Goal: Task Accomplishment & Management: Use online tool/utility

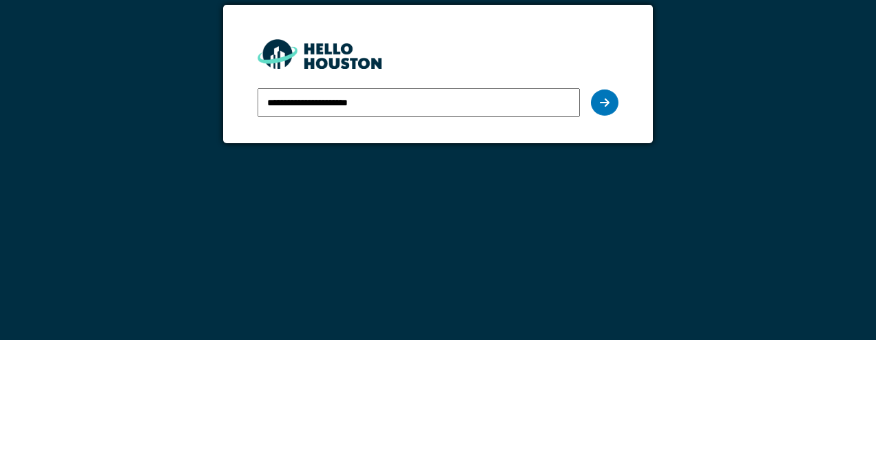
click at [606, 222] on icon at bounding box center [605, 226] width 10 height 11
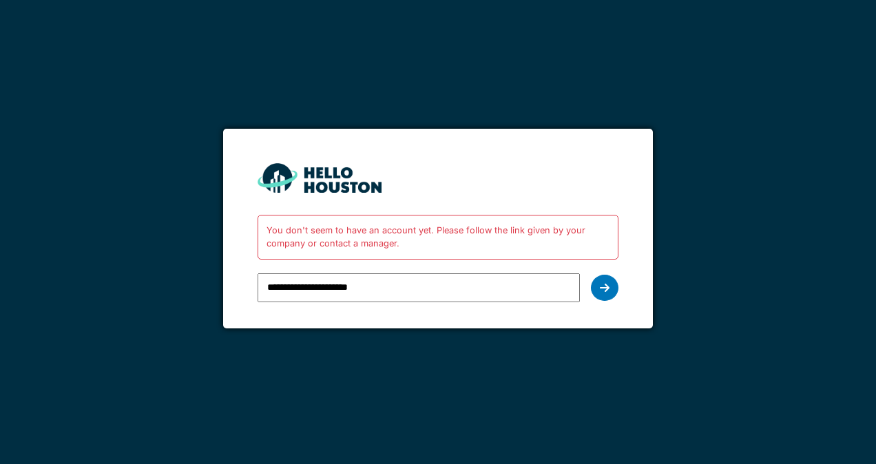
click at [384, 289] on input "**********" at bounding box center [417, 287] width 321 height 29
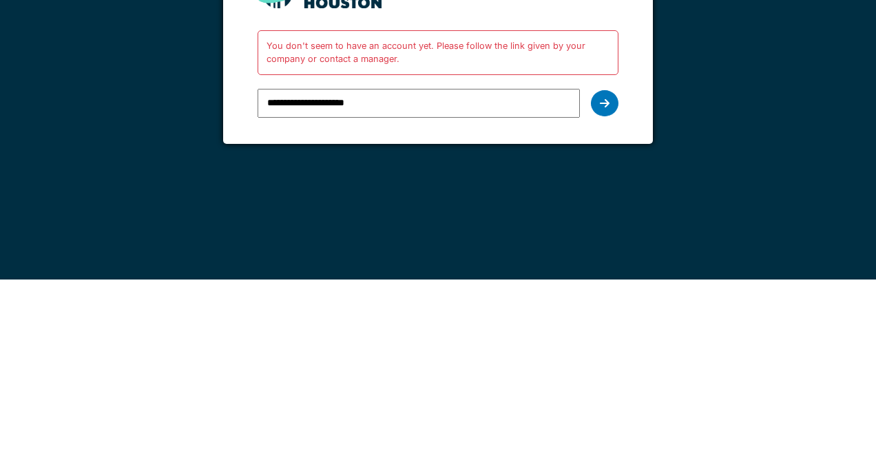
type input "**********"
click at [607, 286] on icon at bounding box center [605, 287] width 10 height 11
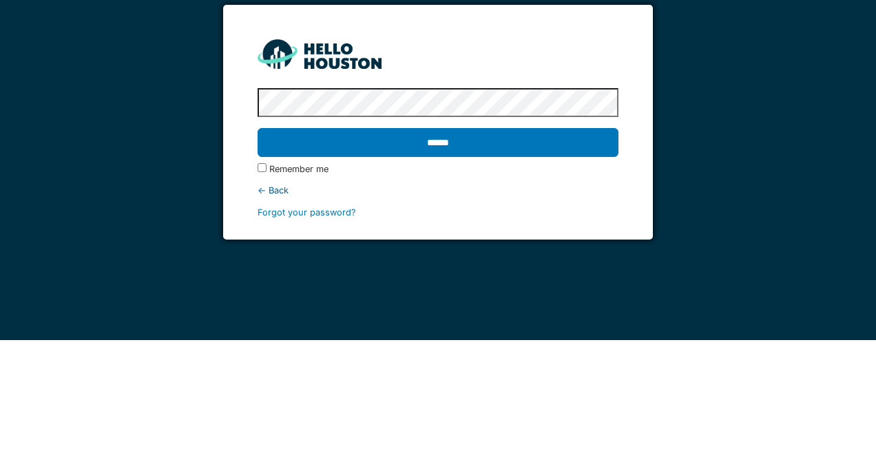
click at [519, 265] on input "******" at bounding box center [437, 266] width 360 height 29
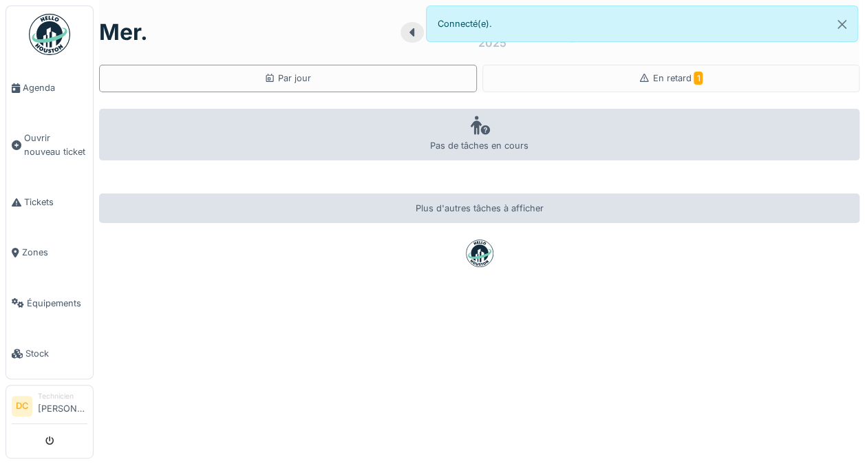
click at [37, 195] on span "Tickets" at bounding box center [55, 201] width 63 height 13
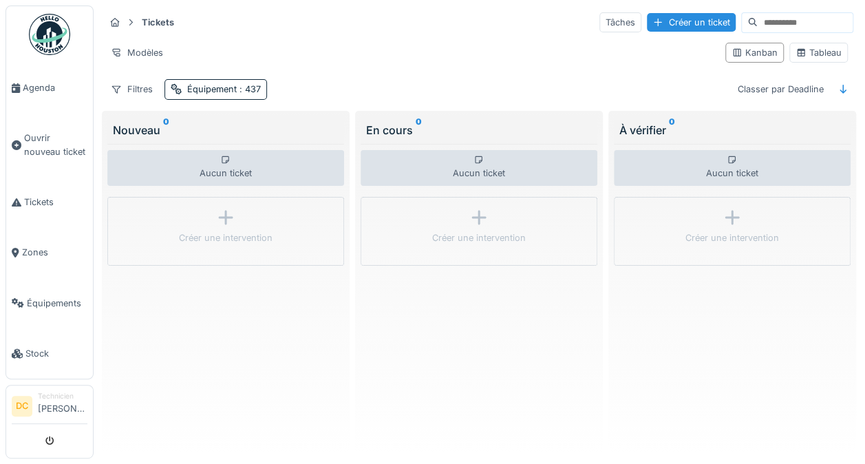
click at [600, 21] on div "Tâches" at bounding box center [621, 22] width 42 height 20
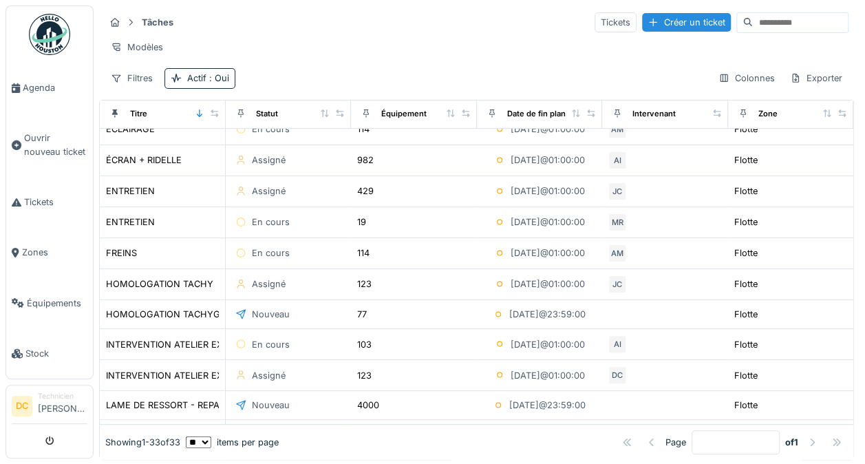
scroll to position [233, 0]
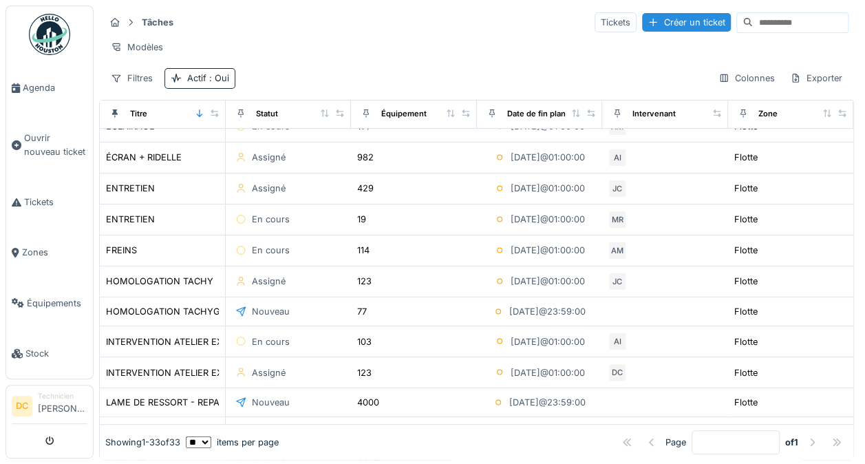
click at [360, 285] on div "123" at bounding box center [364, 281] width 14 height 13
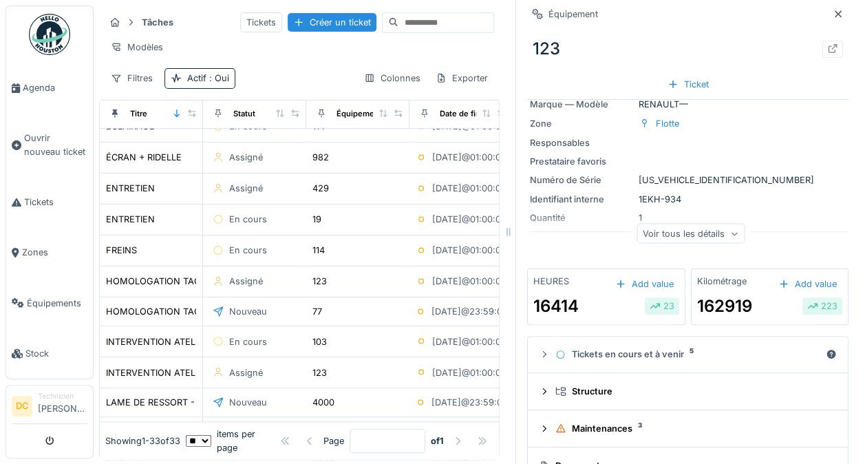
scroll to position [41, 0]
click at [712, 235] on div "Voir tous les détails" at bounding box center [691, 233] width 108 height 20
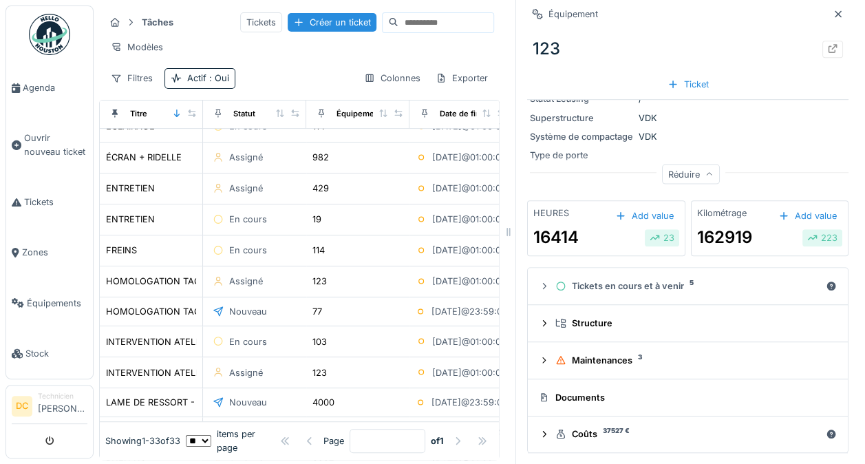
scroll to position [12, 0]
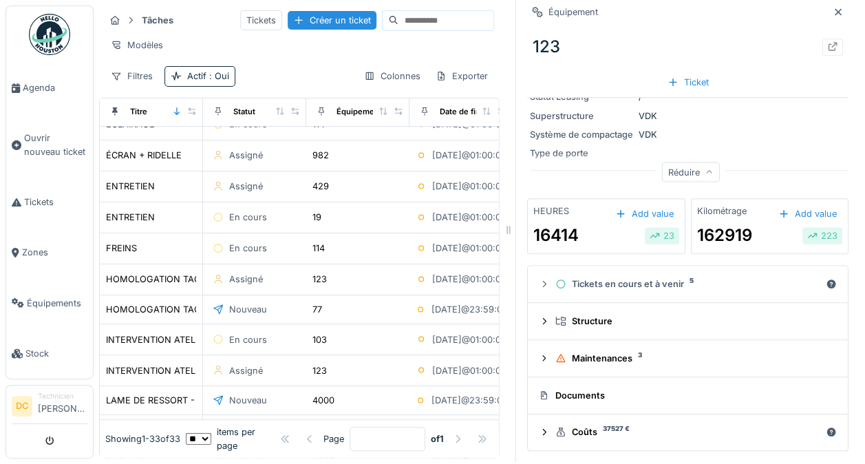
click at [637, 277] on div "Tickets en cours et à venir 5" at bounding box center [688, 283] width 265 height 13
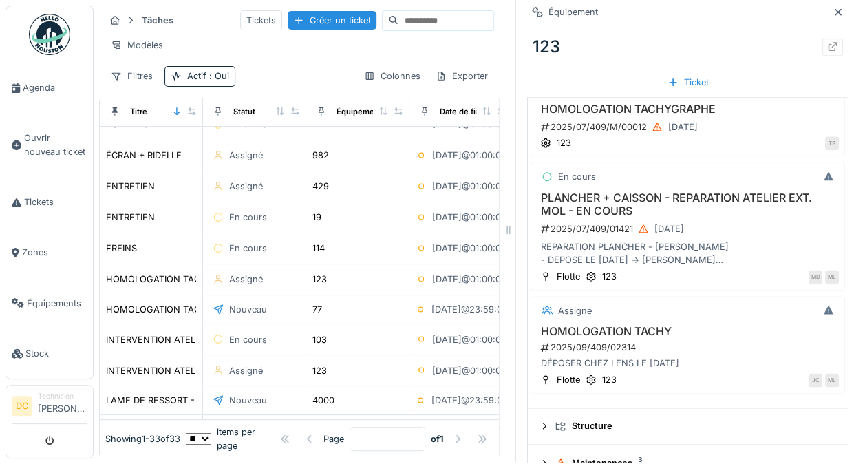
scroll to position [754, 0]
click at [638, 222] on div at bounding box center [643, 228] width 11 height 13
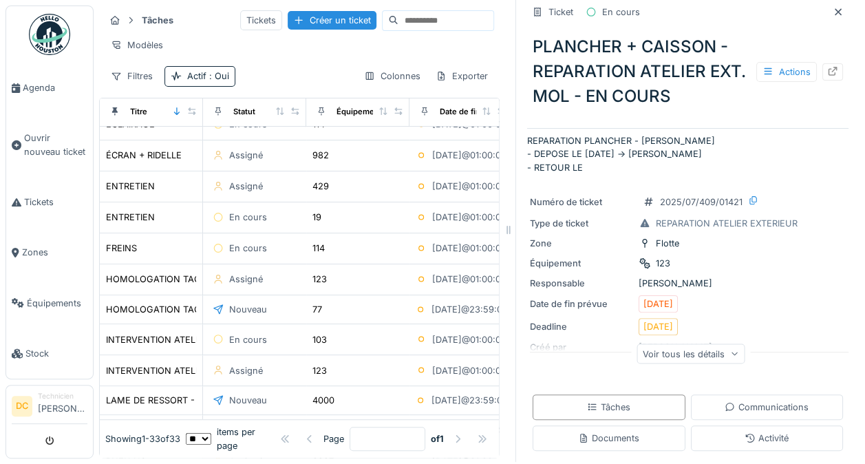
scroll to position [10, 0]
click at [571, 163] on p "REPARATION PLANCHER - PAROI CAISSON - DEPOSE LE 3/07/25 -> CALVETTI - RETOUR LE" at bounding box center [687, 156] width 321 height 40
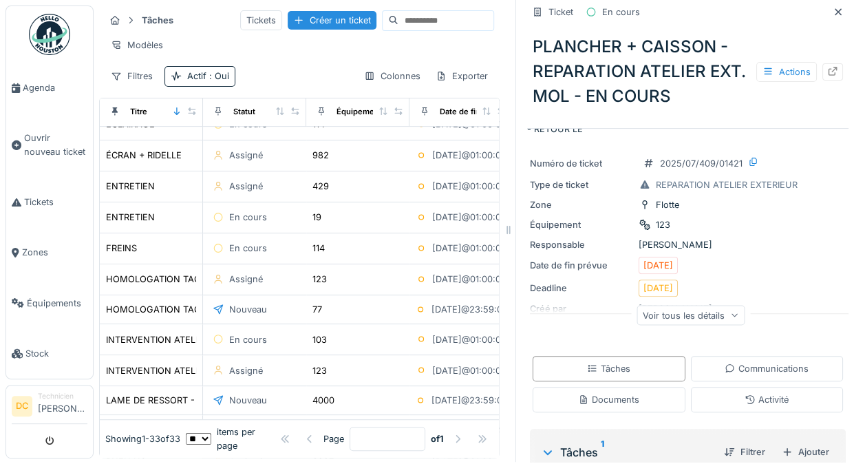
scroll to position [72, 0]
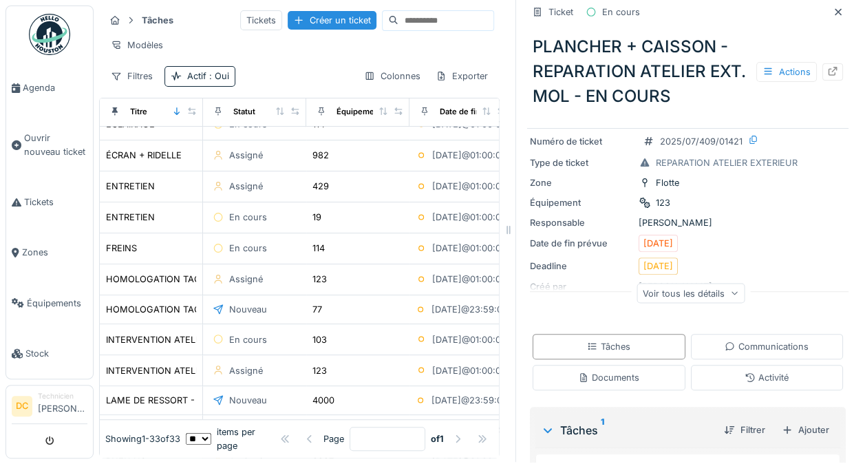
click at [710, 284] on div "Voir tous les détails" at bounding box center [691, 293] width 108 height 20
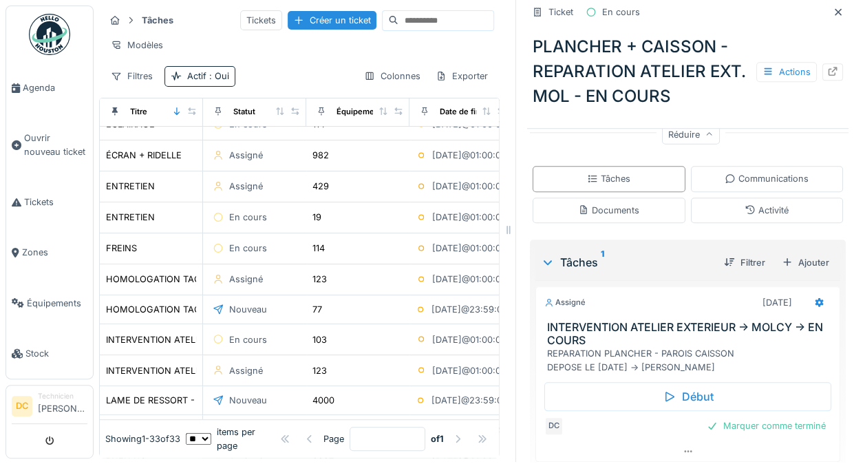
scroll to position [527, 0]
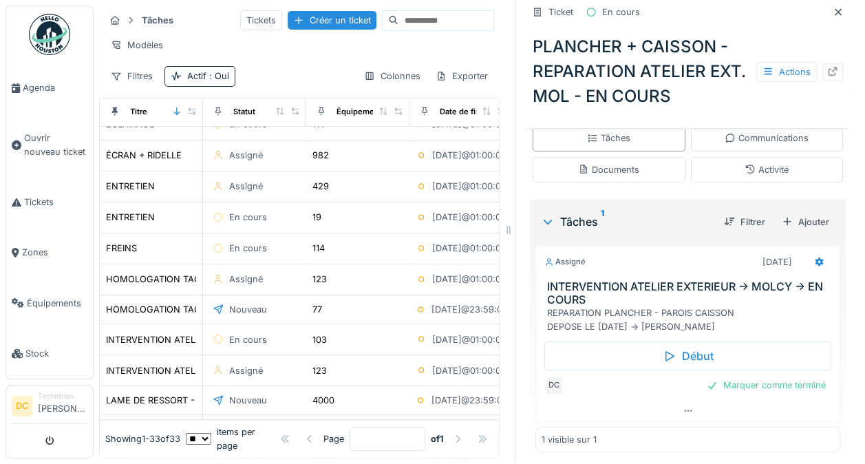
click at [785, 213] on div "Ajouter" at bounding box center [805, 222] width 59 height 19
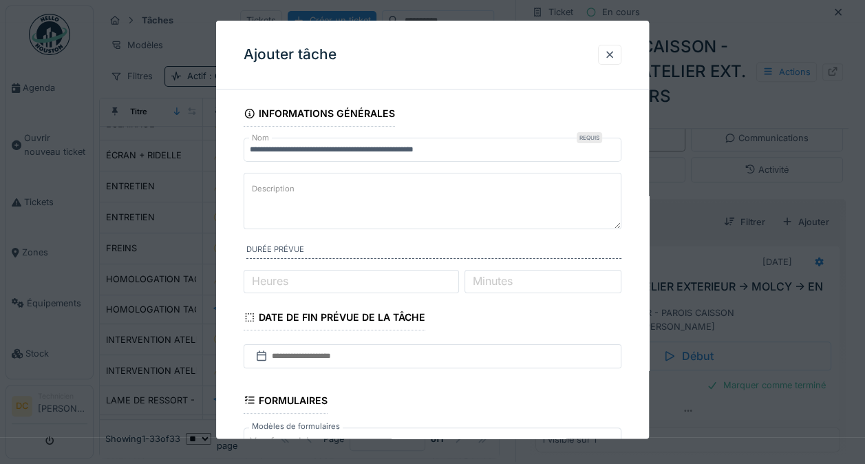
click at [297, 187] on textarea "Description" at bounding box center [433, 201] width 378 height 56
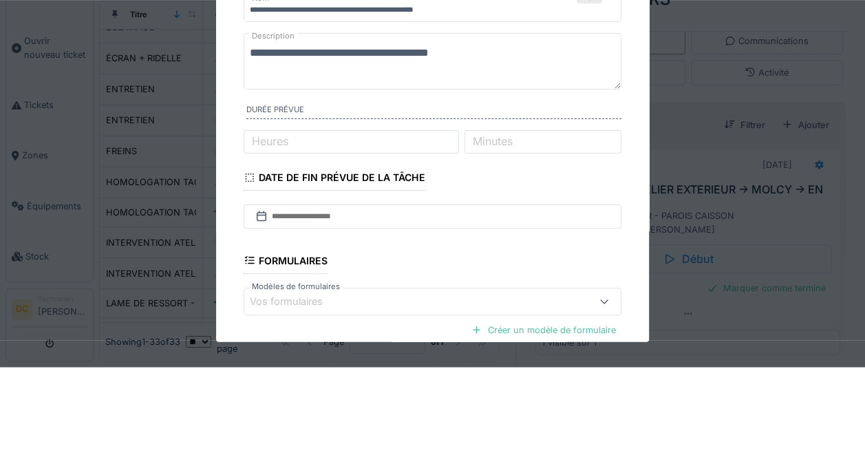
scroll to position [48, 0]
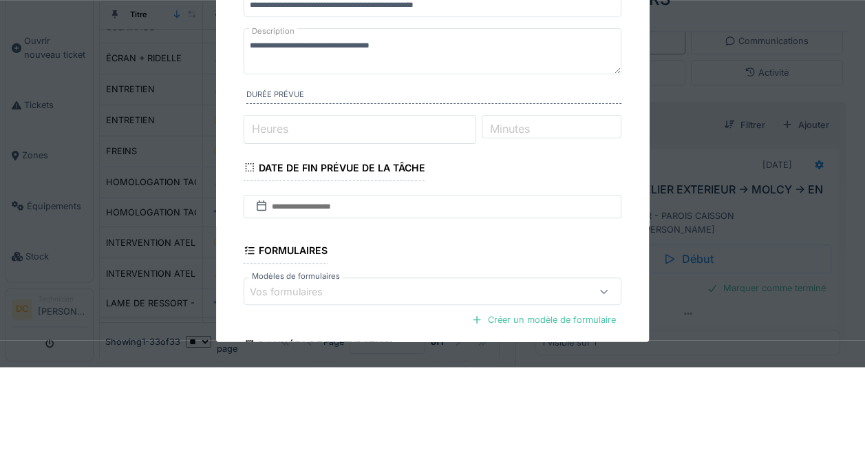
click at [300, 227] on input "Heures" at bounding box center [360, 225] width 232 height 29
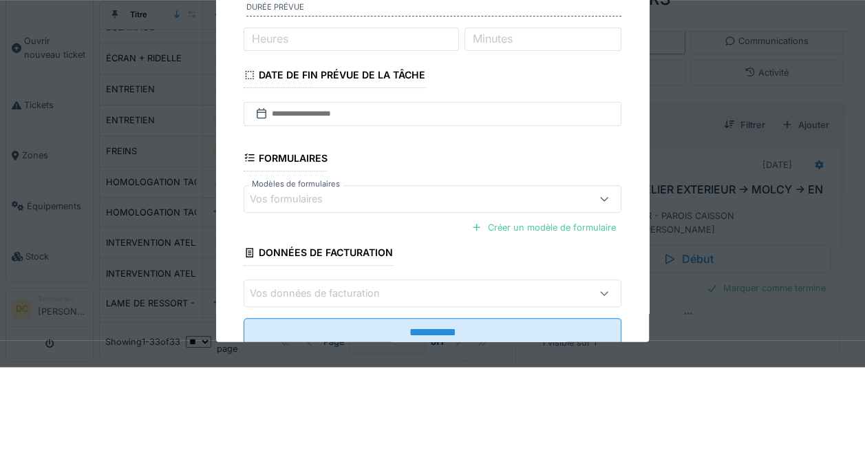
click at [264, 212] on icon at bounding box center [262, 209] width 14 height 11
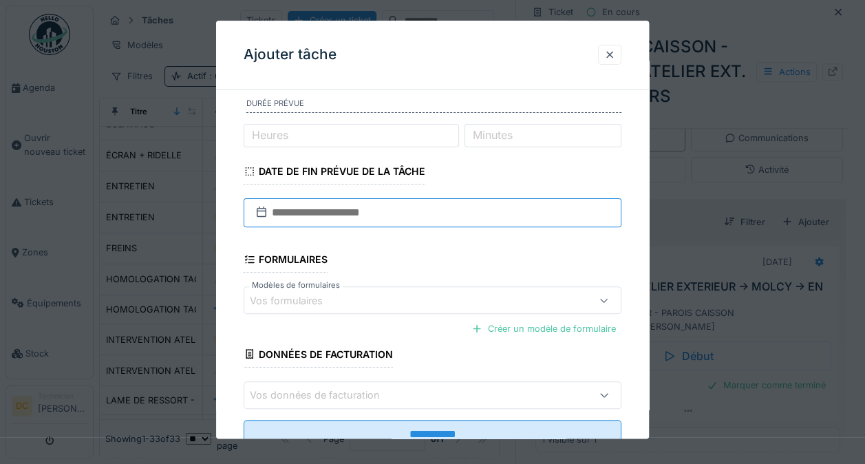
click at [272, 213] on input "text" at bounding box center [433, 213] width 378 height 29
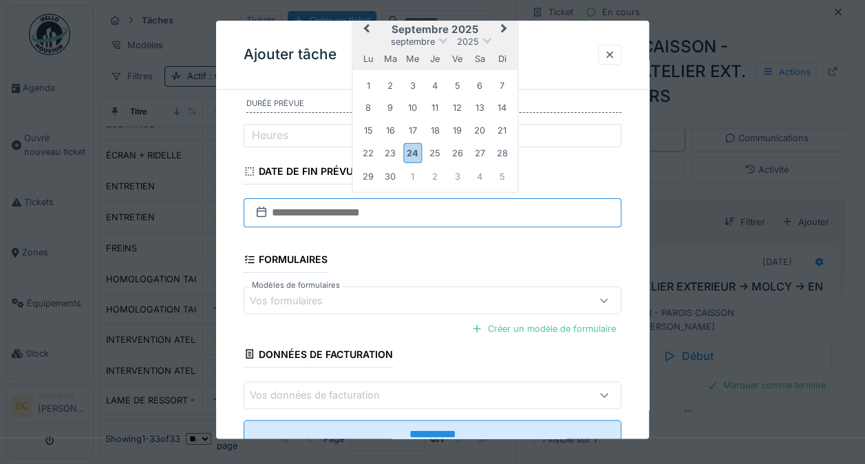
scroll to position [12, 0]
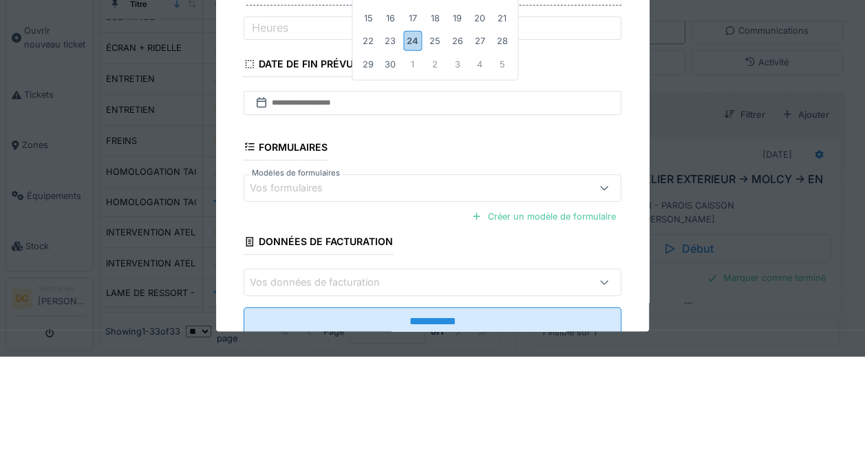
click at [387, 142] on div "23" at bounding box center [390, 148] width 19 height 19
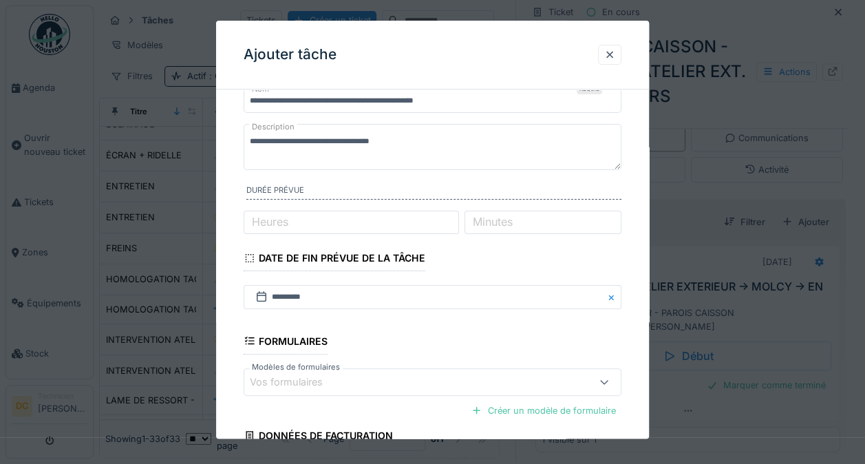
scroll to position [40, 0]
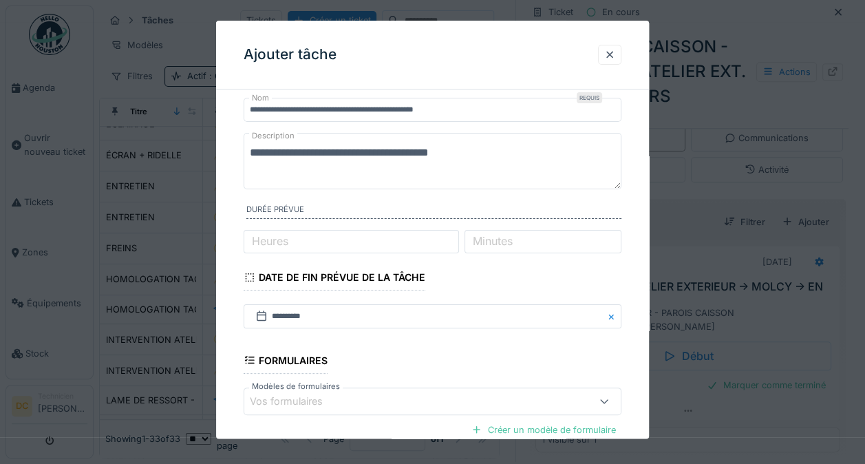
click at [438, 145] on textarea "**********" at bounding box center [433, 161] width 378 height 56
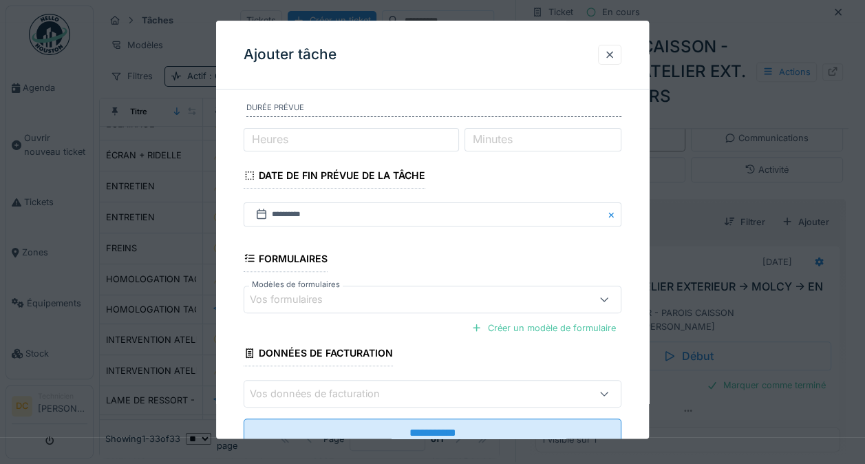
scroll to position [191, 0]
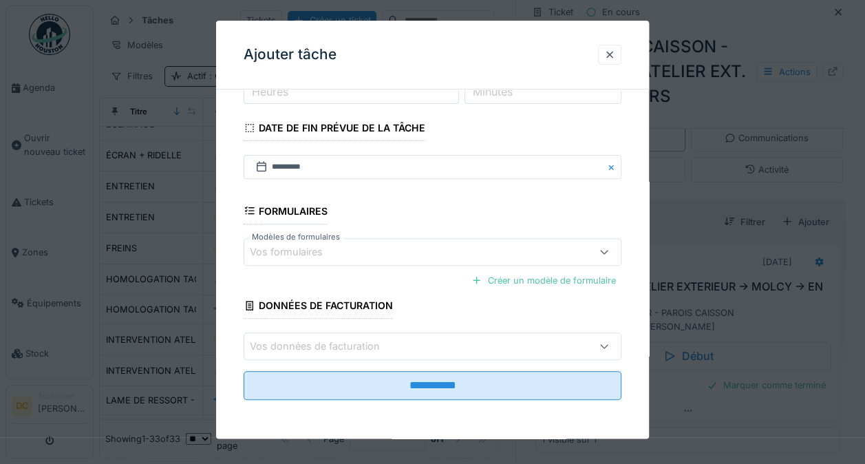
type textarea "**********"
click at [511, 392] on input "**********" at bounding box center [433, 385] width 378 height 29
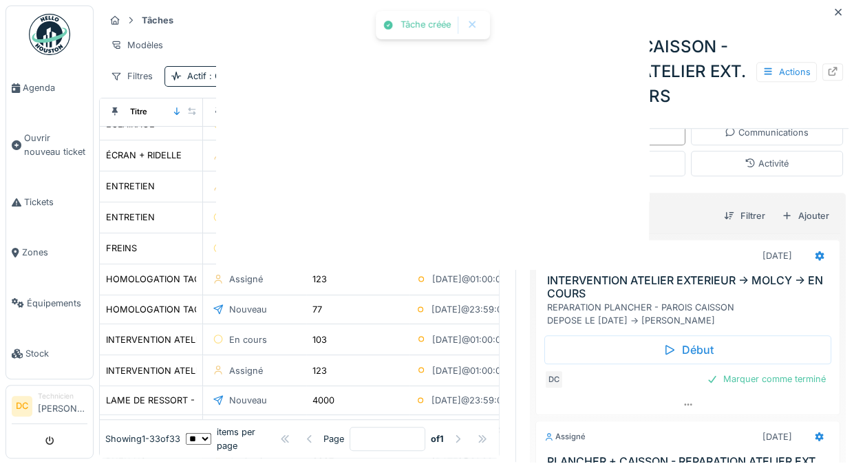
scroll to position [520, 0]
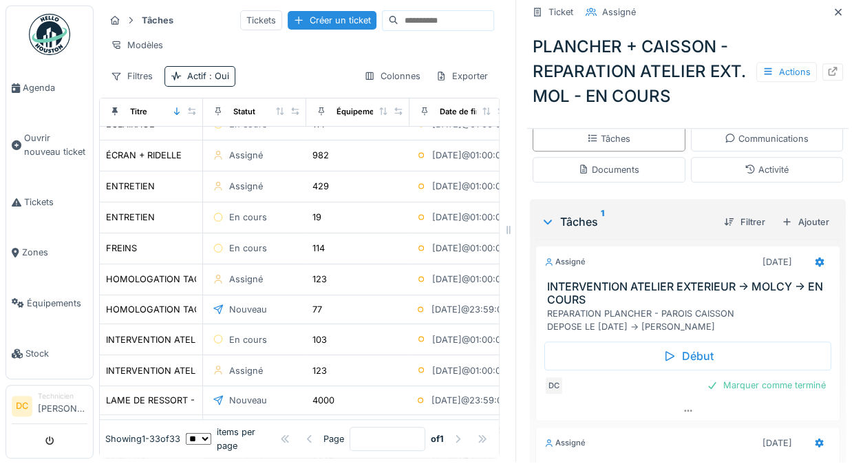
click at [719, 377] on div "Marquer comme terminé" at bounding box center [766, 385] width 130 height 19
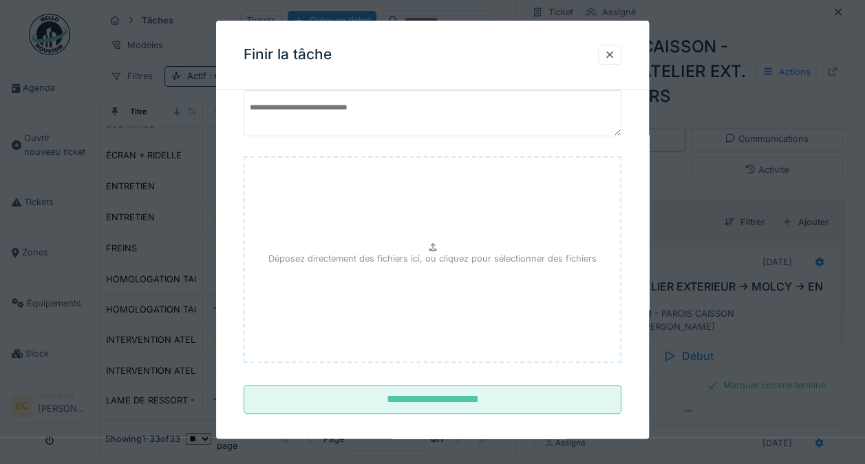
scroll to position [74, 0]
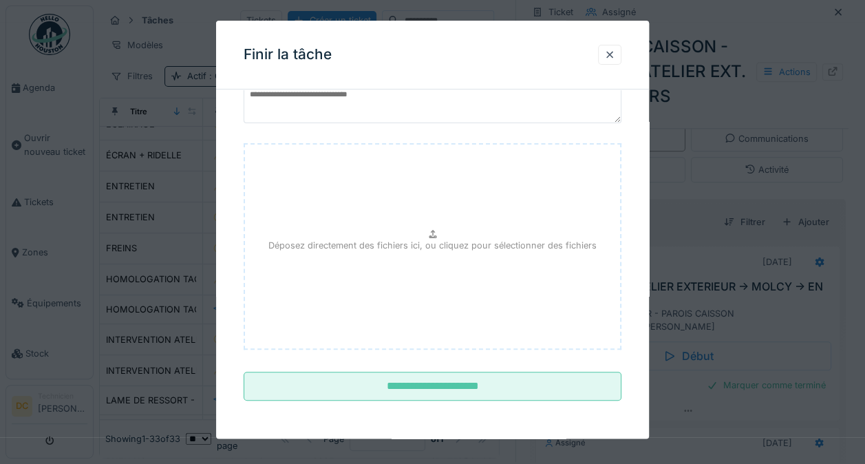
click at [523, 394] on input "**********" at bounding box center [433, 386] width 378 height 29
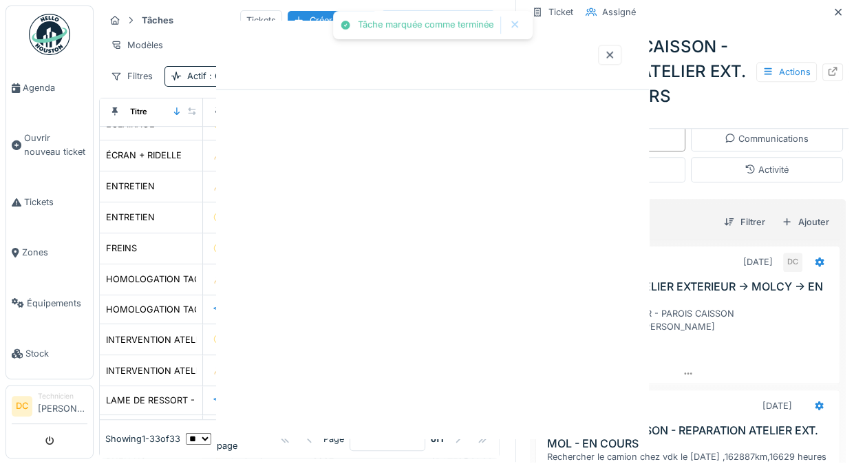
scroll to position [0, 0]
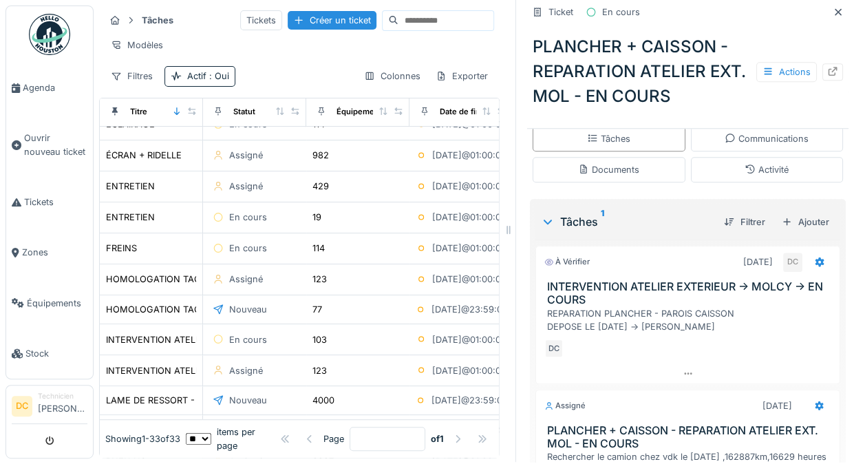
click at [653, 316] on div "REPARATION PLANCHER - PAROIS CAISSON DEPOSE LE 3/07/25 -> CALVETTI" at bounding box center [690, 320] width 287 height 26
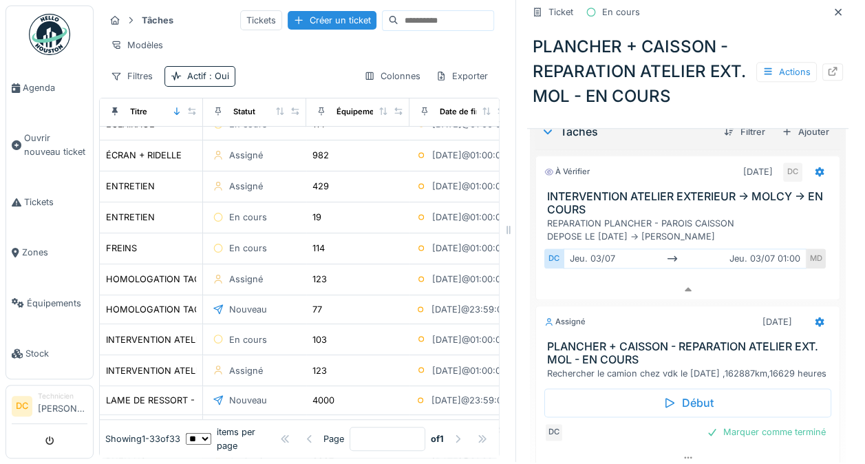
scroll to position [610, 0]
click at [699, 198] on h3 "INTERVENTION ATELIER EXTERIEUR -> MOLCY -> EN COURS" at bounding box center [690, 204] width 287 height 26
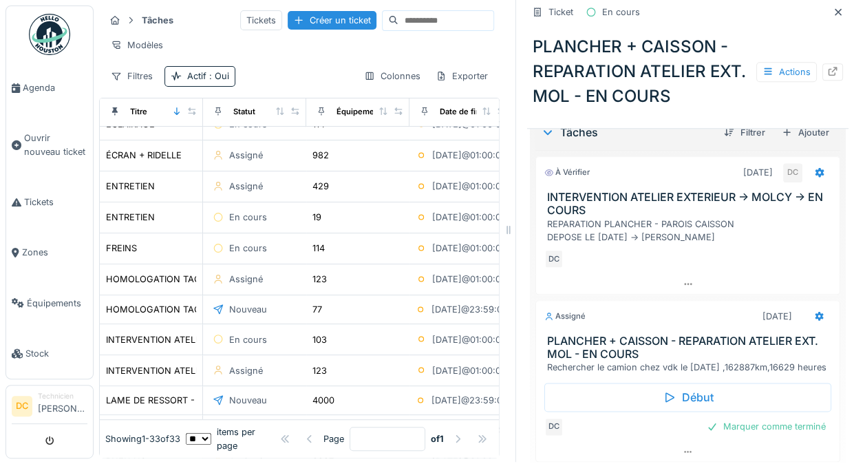
click at [642, 200] on h3 "INTERVENTION ATELIER EXTERIEUR -> MOLCY -> EN COURS" at bounding box center [690, 204] width 287 height 26
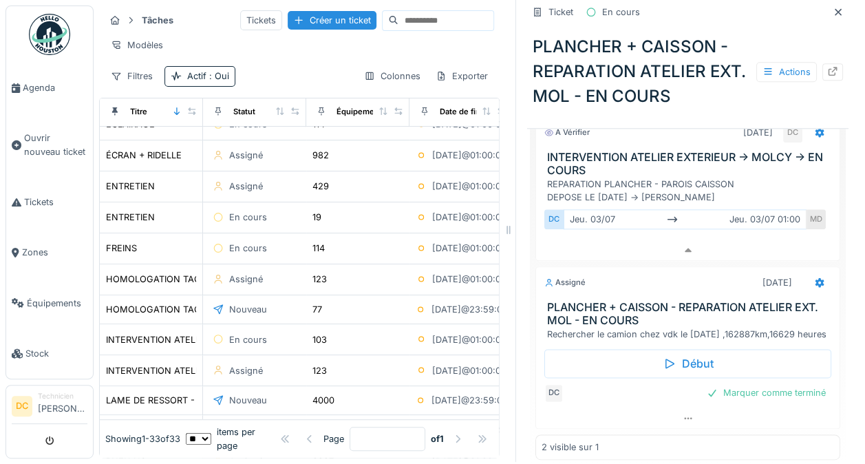
scroll to position [664, 0]
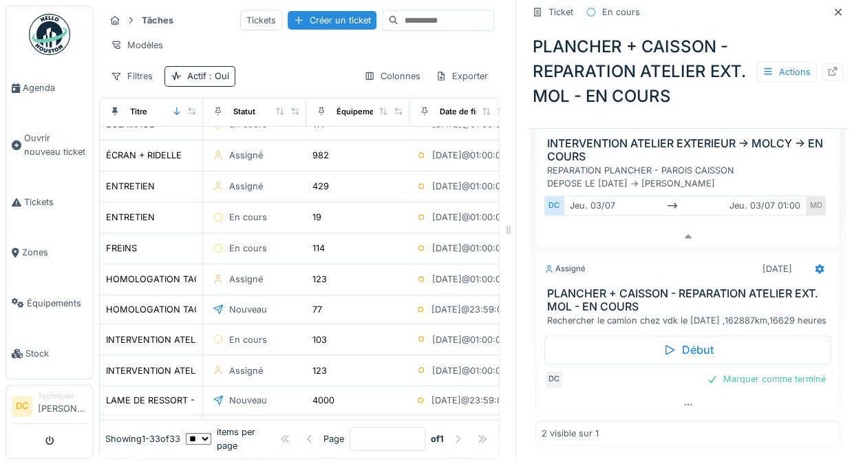
click at [627, 287] on h3 "PLANCHER + CAISSON - REPARATION ATELIER EXT. MOL - EN COURS" at bounding box center [690, 300] width 287 height 26
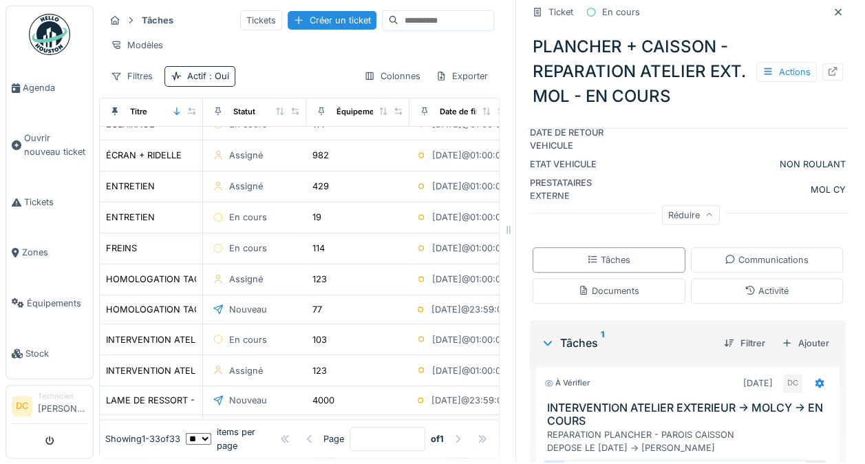
scroll to position [399, 0]
